Goal: Information Seeking & Learning: Learn about a topic

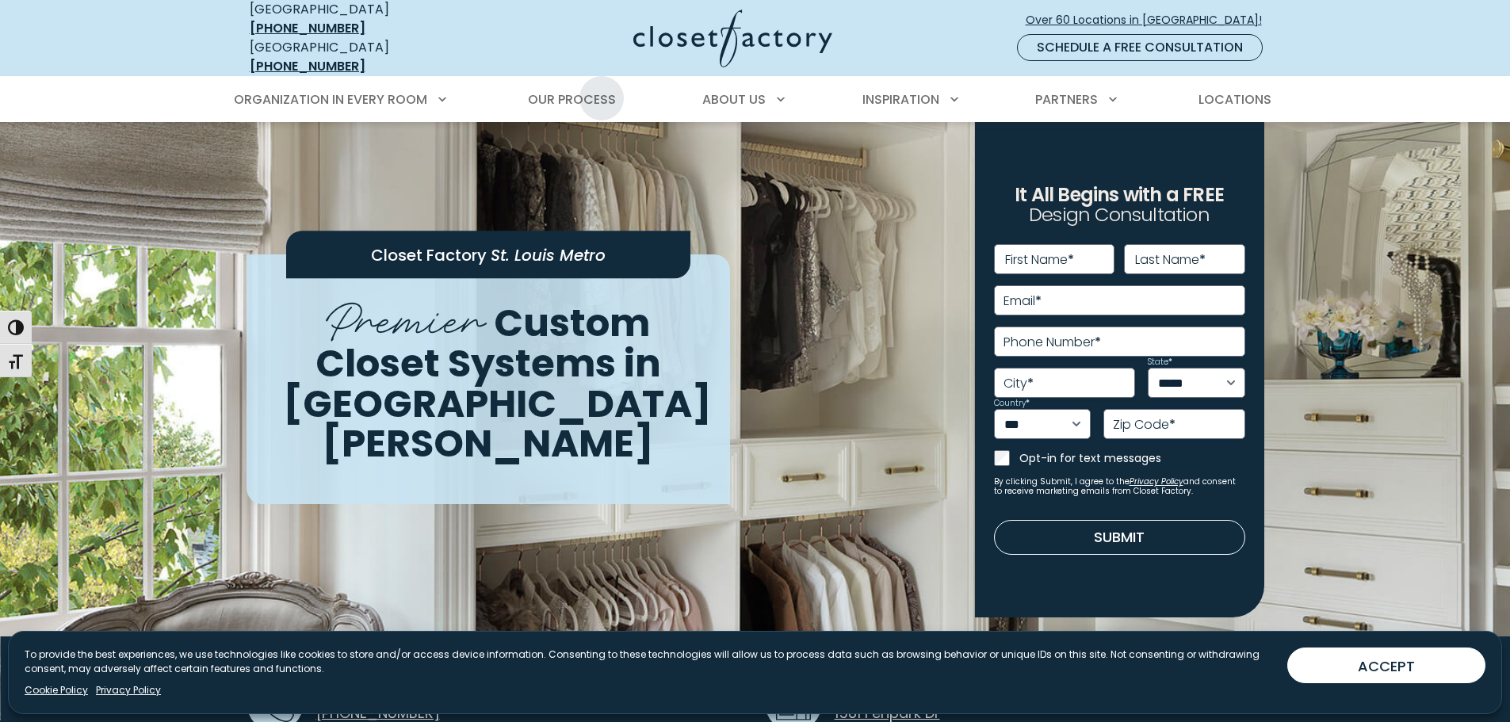
click at [601, 90] on span "Our Process" at bounding box center [572, 99] width 88 height 18
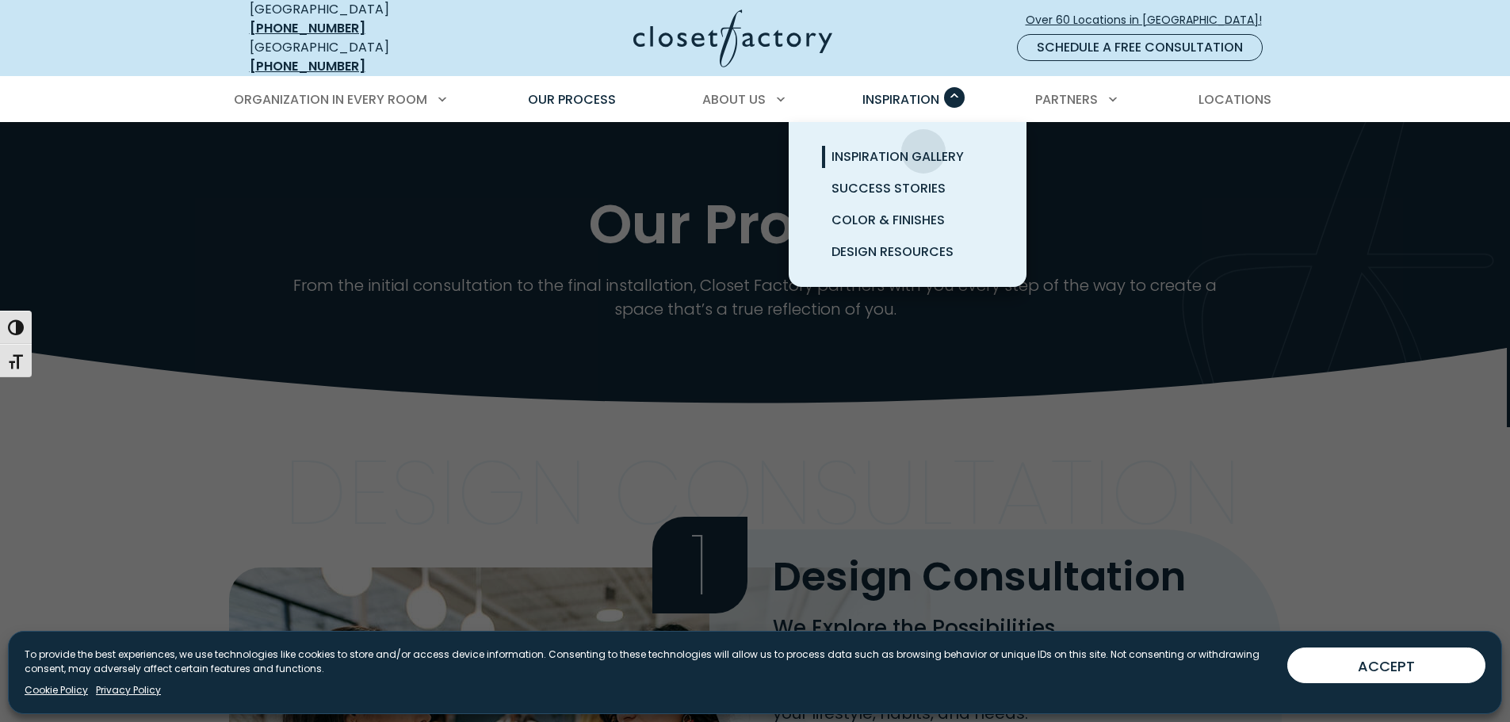
click at [923, 147] on span "Inspiration Gallery" at bounding box center [897, 156] width 132 height 18
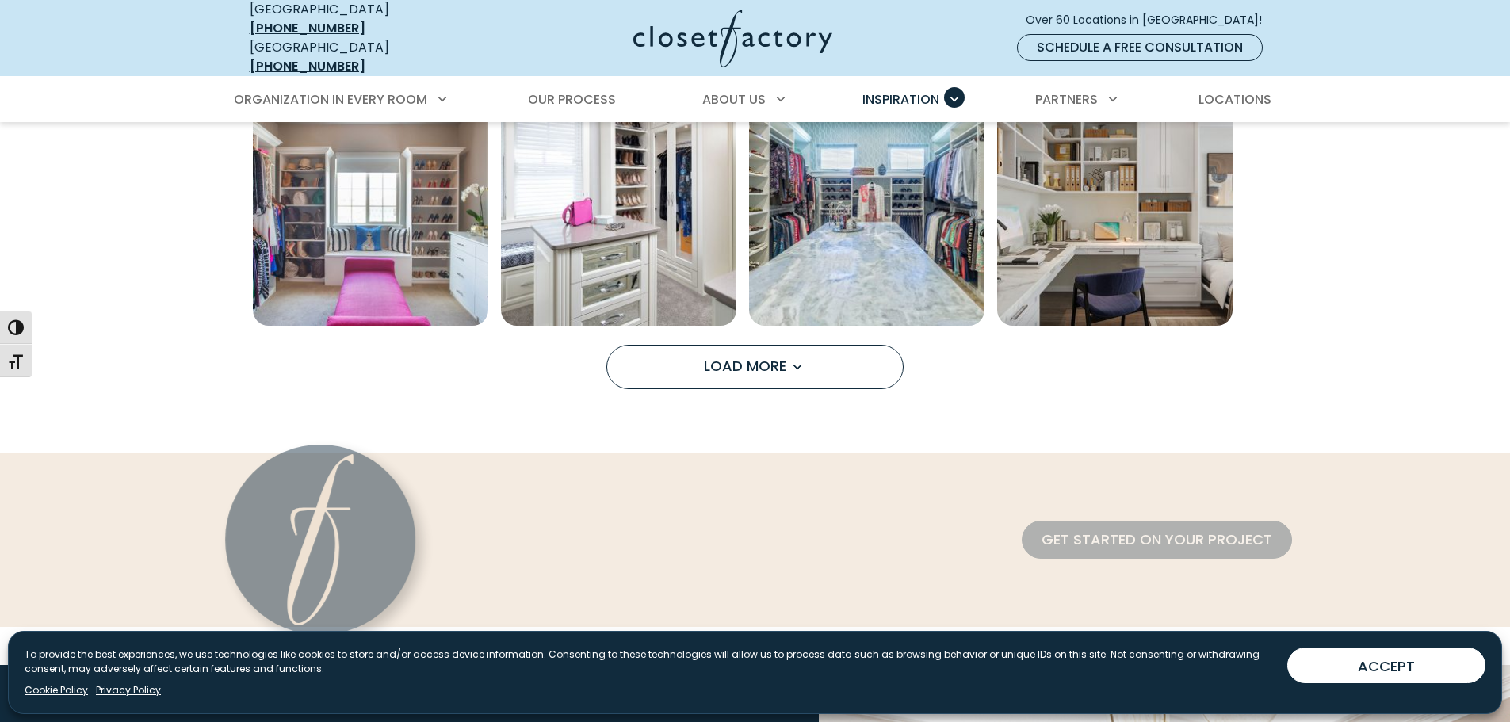
scroll to position [1347, 0]
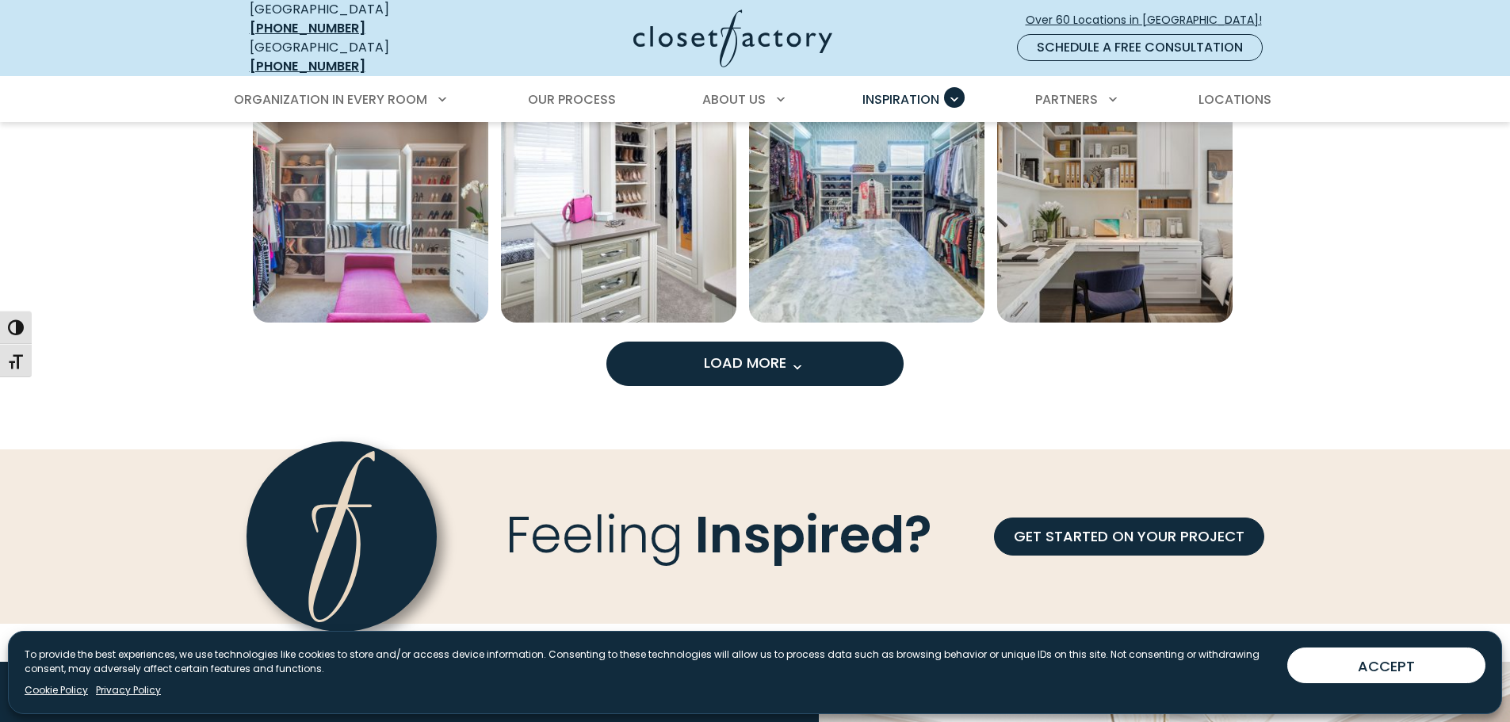
click at [813, 342] on button "Load More" at bounding box center [754, 364] width 297 height 44
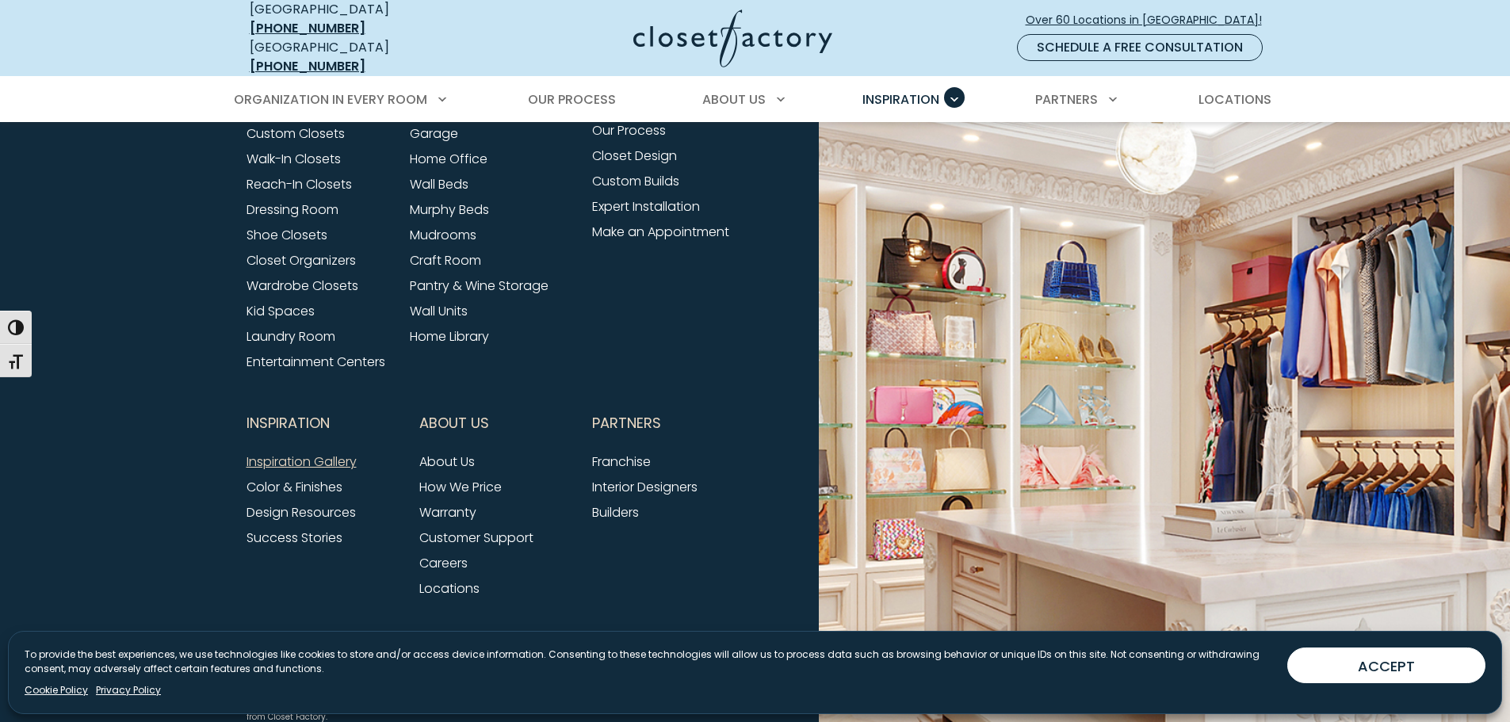
scroll to position [3011, 0]
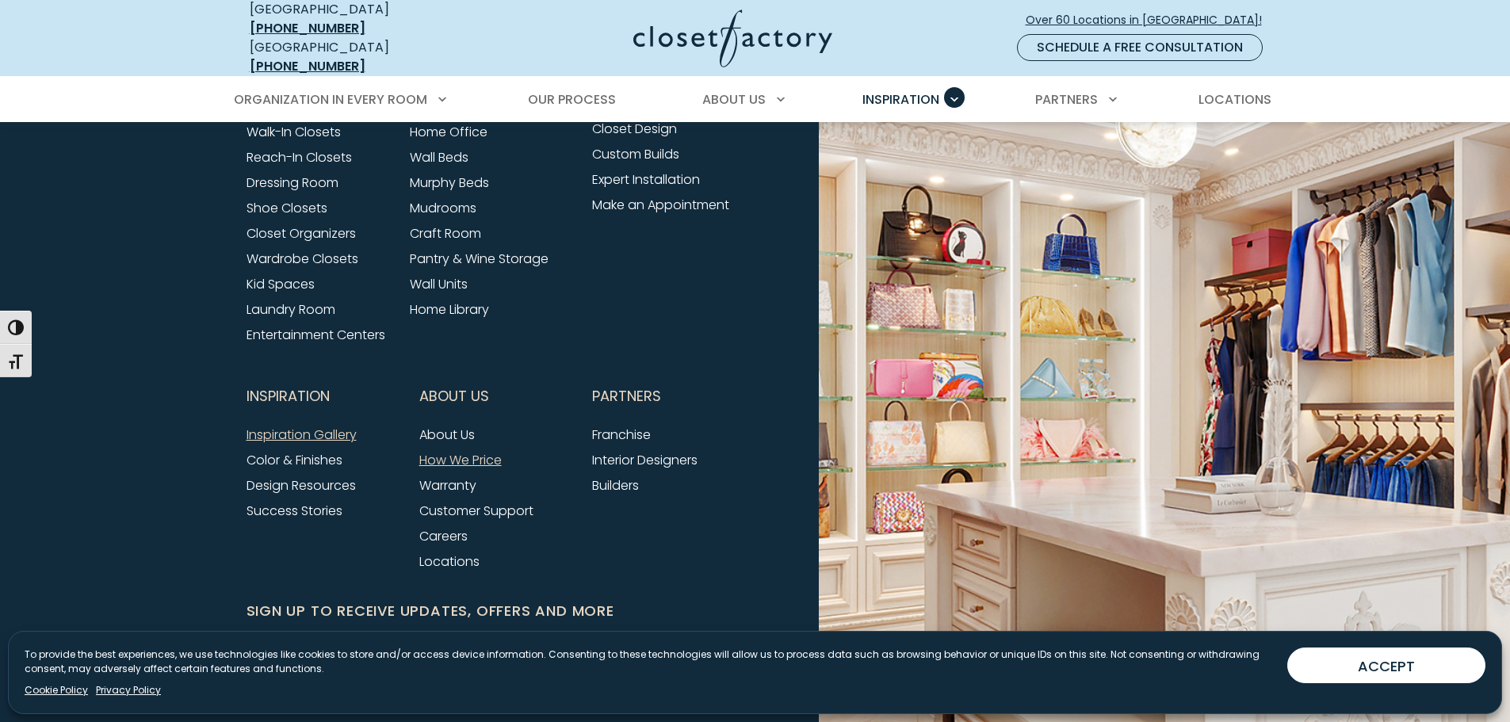
click at [472, 451] on link "How We Price" at bounding box center [460, 460] width 82 height 18
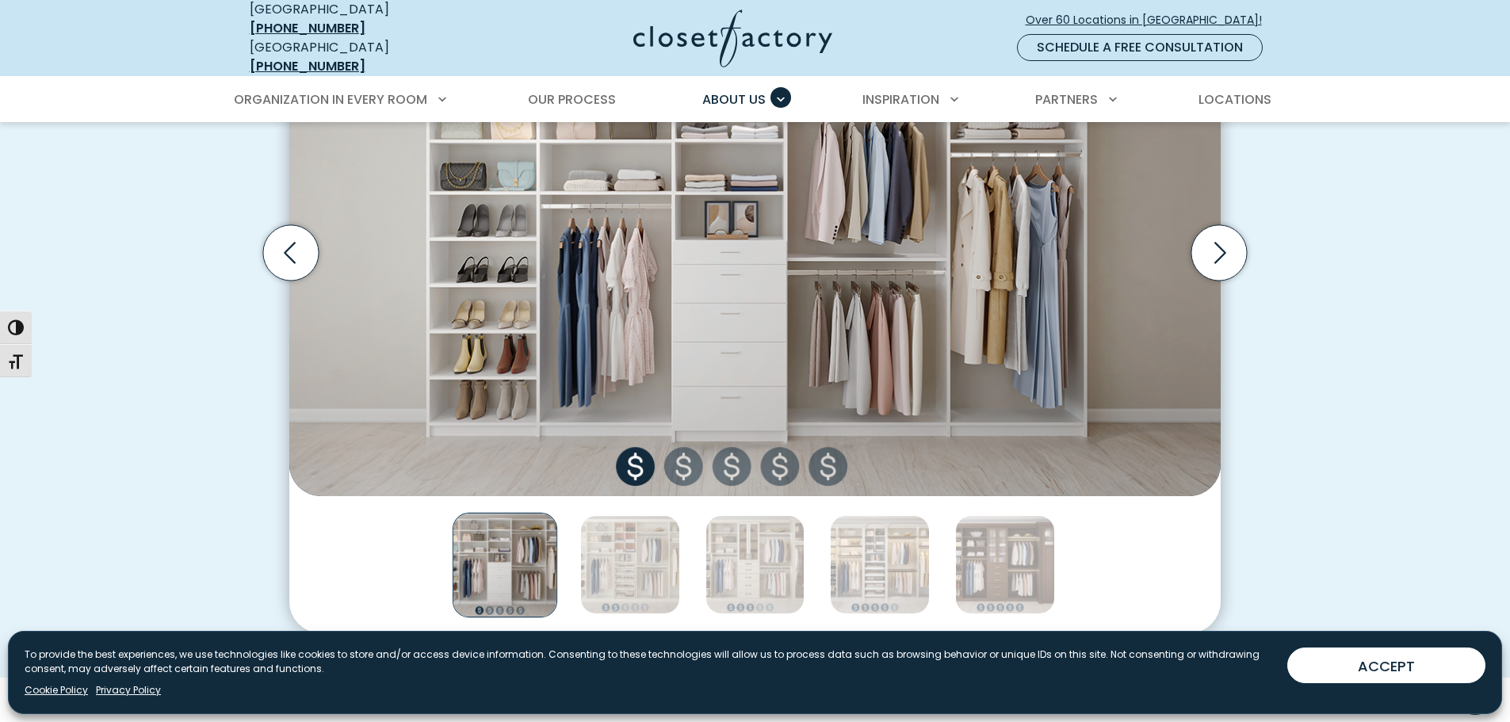
scroll to position [634, 0]
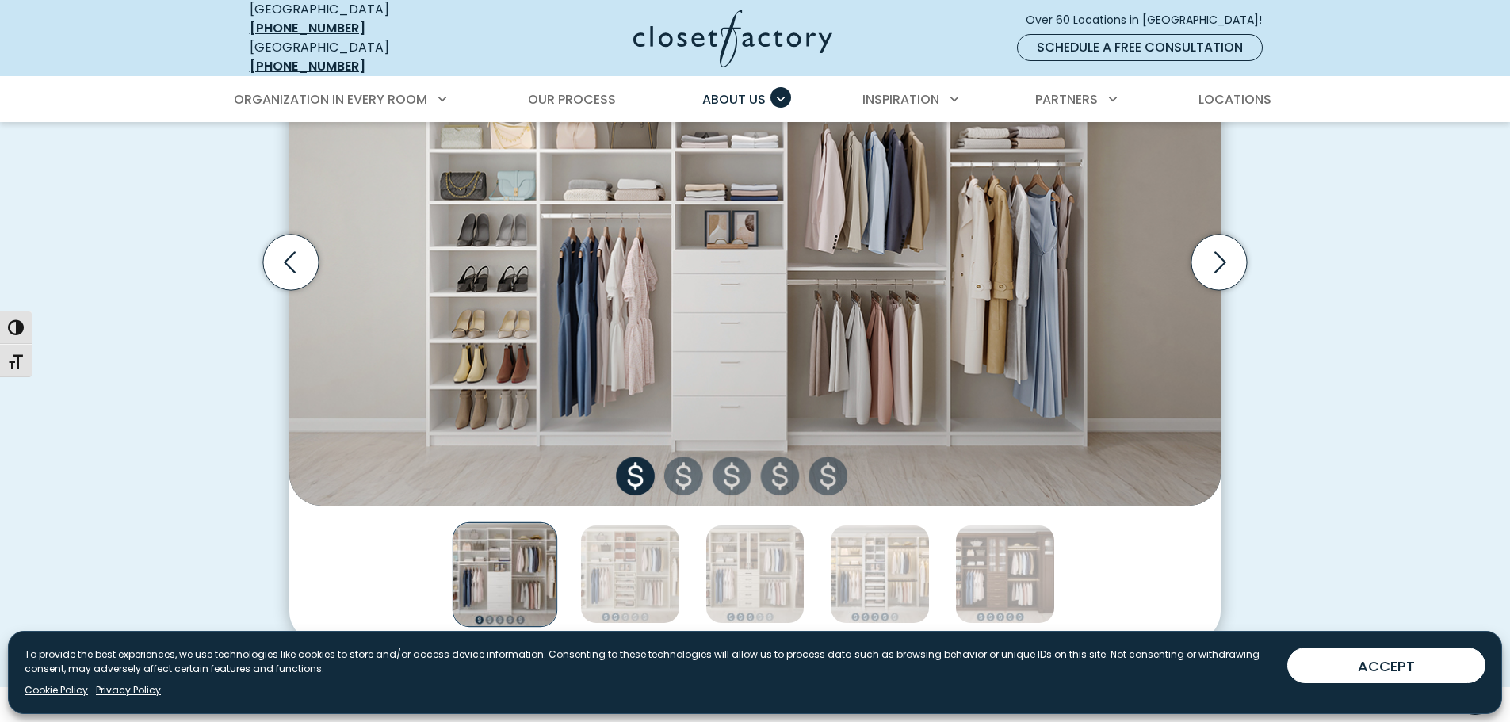
click at [685, 463] on img "Thumbnail Gallery" at bounding box center [754, 262] width 931 height 485
click at [666, 544] on img "Thumbnail Gallery" at bounding box center [630, 575] width 100 height 100
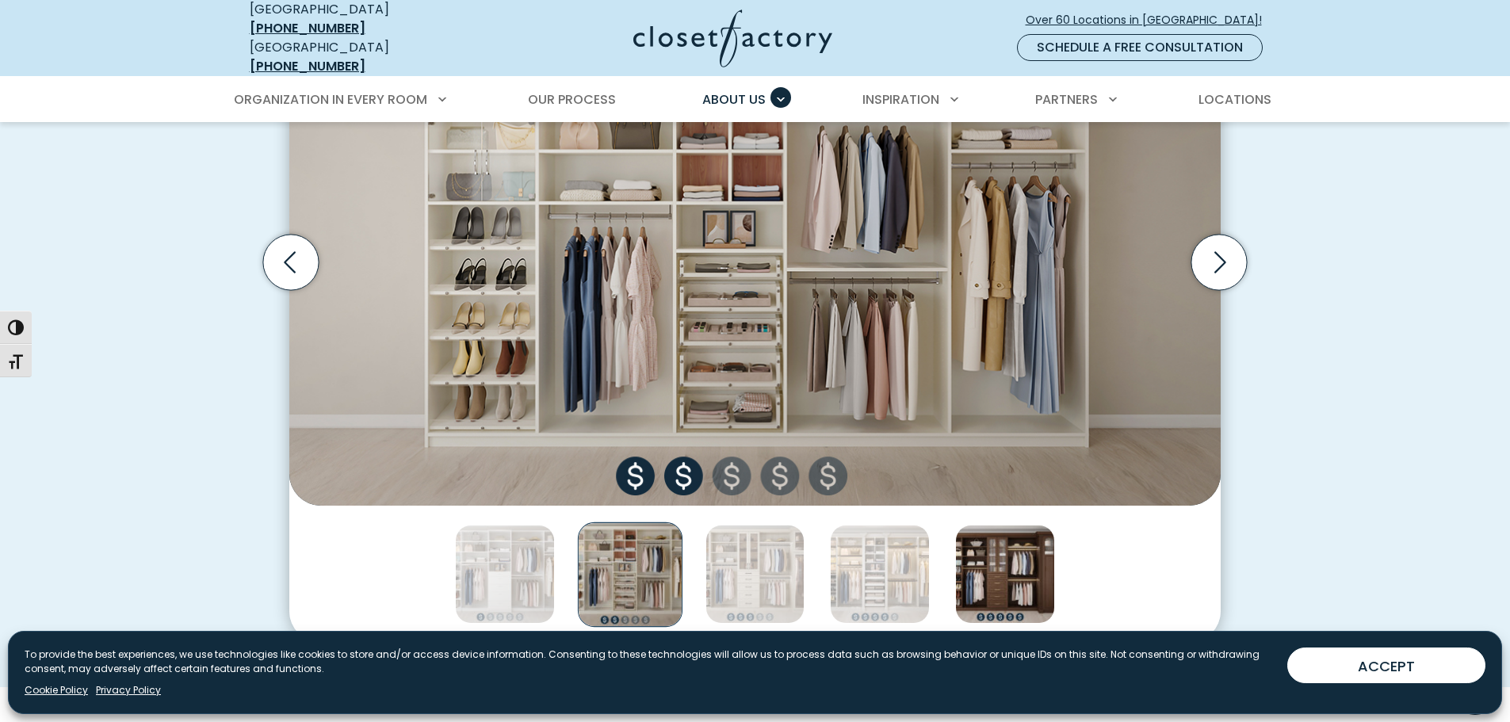
click at [1011, 548] on img "Thumbnail Gallery" at bounding box center [1005, 575] width 100 height 100
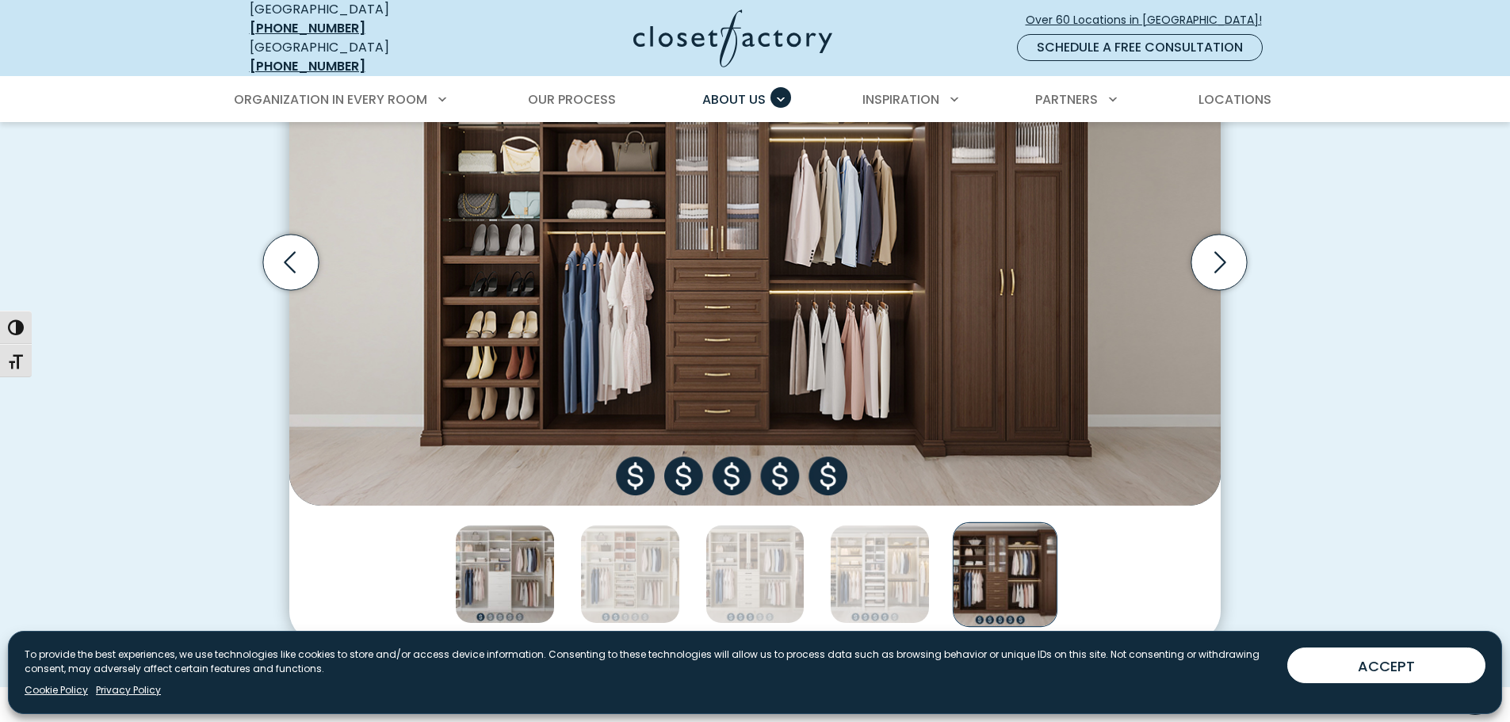
click at [470, 579] on img "Thumbnail Gallery" at bounding box center [505, 575] width 100 height 100
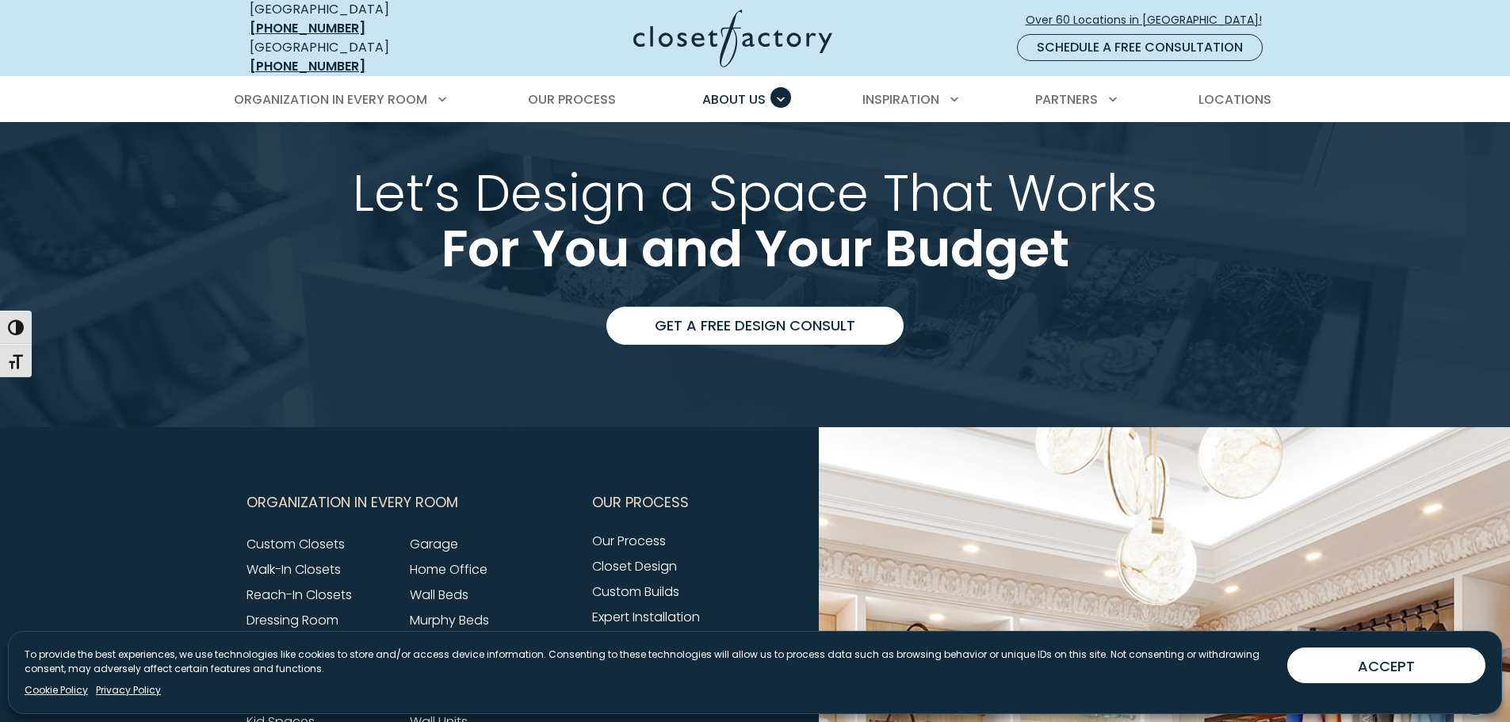
scroll to position [2853, 0]
